Goal: Information Seeking & Learning: Learn about a topic

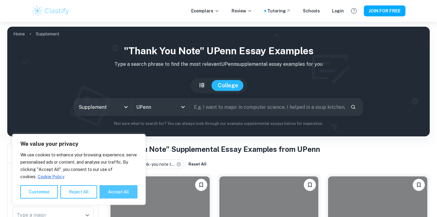
click at [113, 196] on button "Accept All" at bounding box center [119, 192] width 38 height 13
checkbox input "true"
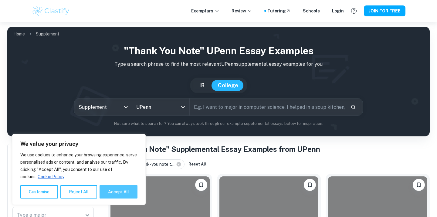
checkbox input "true"
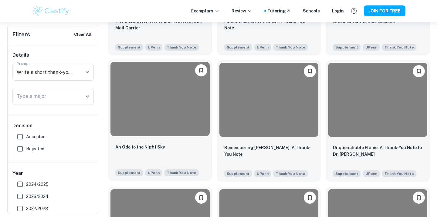
scroll to position [687, 0]
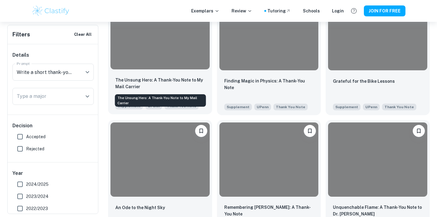
click at [186, 82] on p "The Unsung Hero: A Thank-You Note to My Mail Carrier" at bounding box center [160, 83] width 90 height 13
